Goal: Task Accomplishment & Management: Use online tool/utility

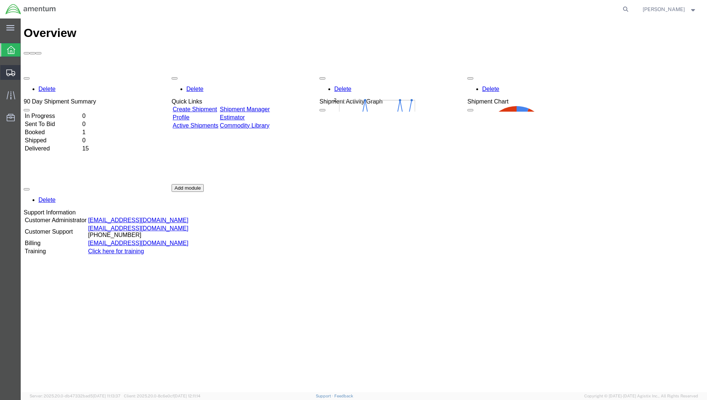
click at [0, 0] on span "Create from Template" at bounding box center [0, 0] width 0 height 0
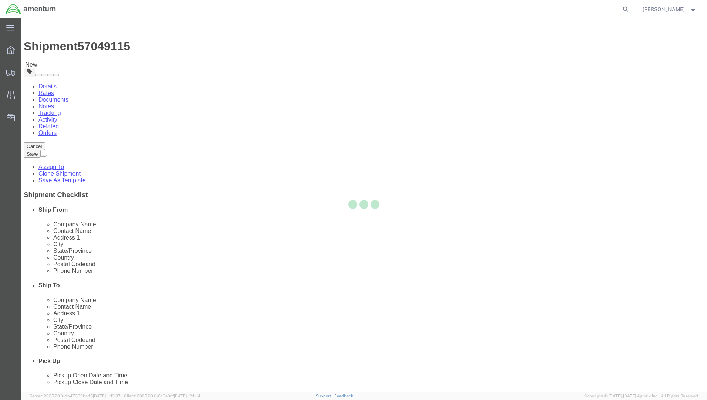
select select
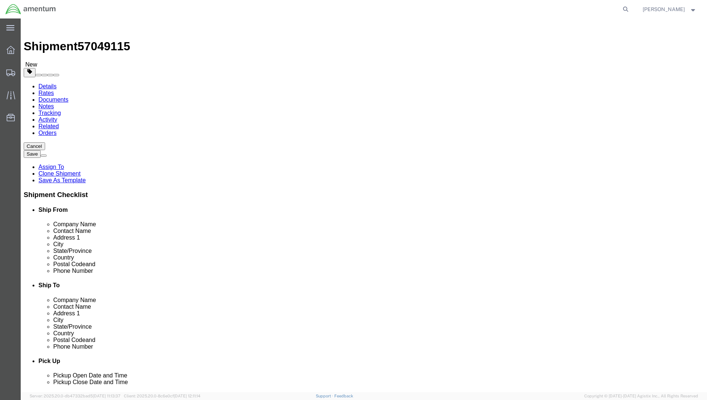
click div "[DATE] 10:00 AM"
type input "8:00 AM"
click button "Apply"
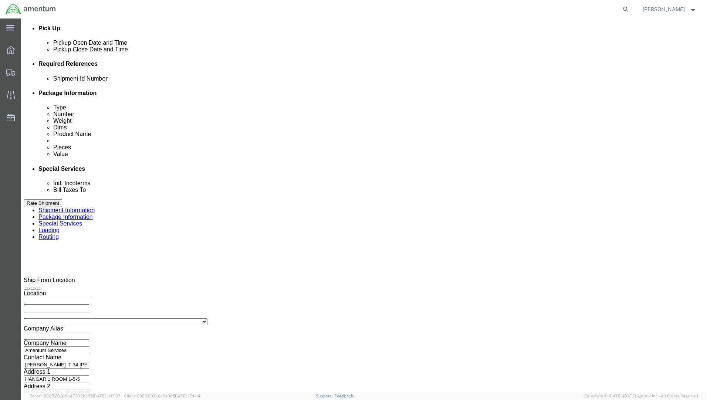
click div "[DATE] 11:00 AM"
click input "2:00 AM"
type input "2:00 PM"
click button "Apply"
click button "Continue"
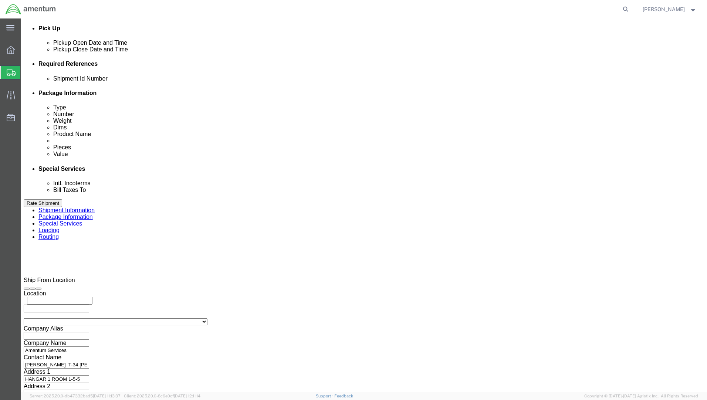
click link "Add Content"
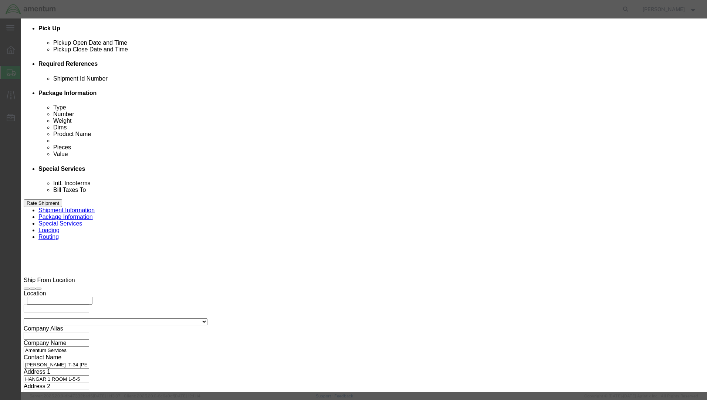
click input "text"
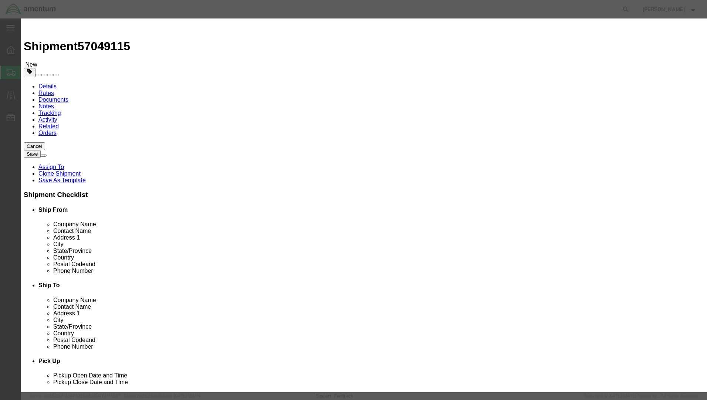
click input "AIRCRAFTPARTS"
type input "AIRCRAFT PARTS"
click input "0"
type input "2"
click input "text"
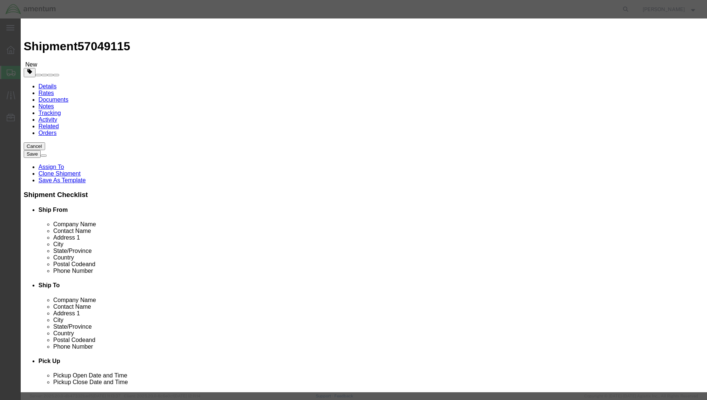
type input "1000.00"
click button "Save & Close"
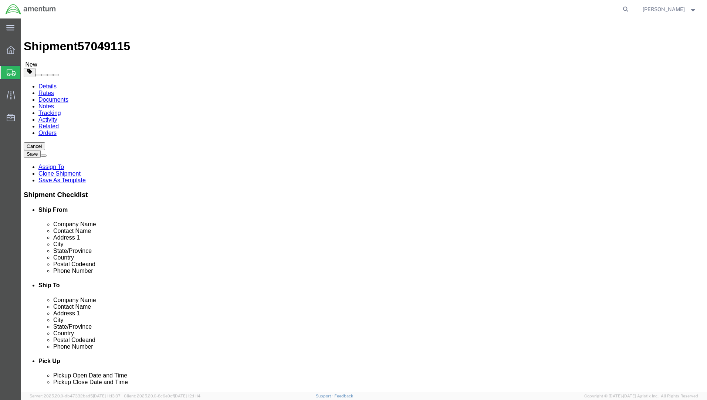
click input "text"
type input "15"
type input "9"
type input "4.00"
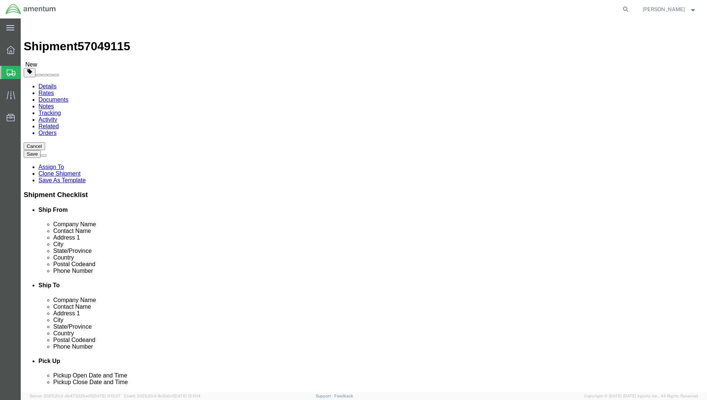
click div "Please fix the following errors Ship From Location Location My Profile Location…"
click button "Rate Shipment"
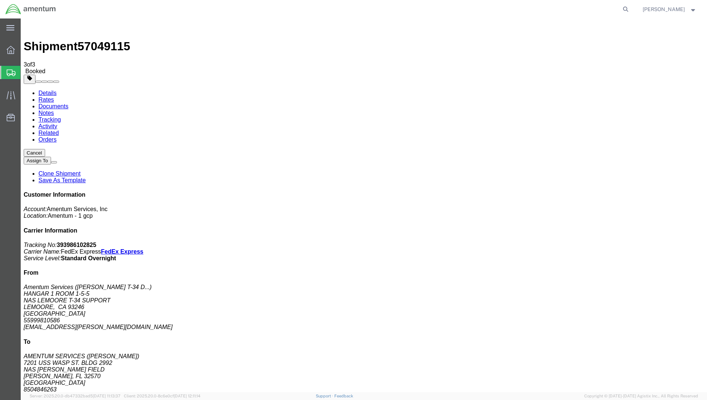
click at [0, 0] on span "Create from Template" at bounding box center [0, 0] width 0 height 0
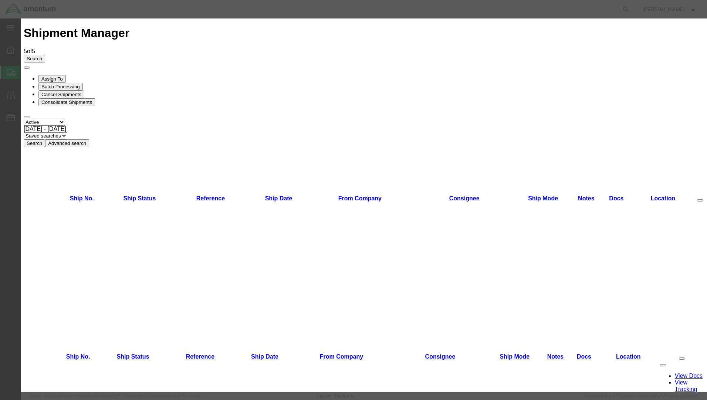
scroll to position [222, 0]
